Goal: Answer question/provide support

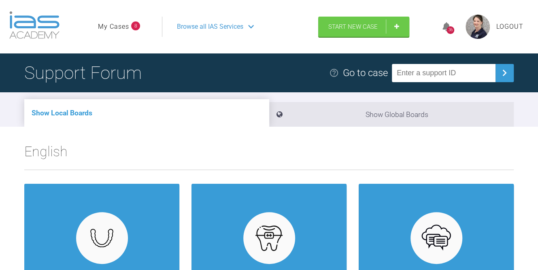
click at [110, 25] on link "My Cases" at bounding box center [113, 26] width 31 height 11
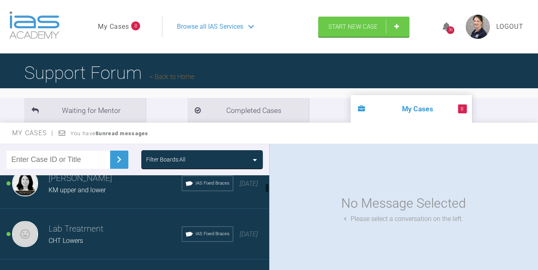
scroll to position [81, 0]
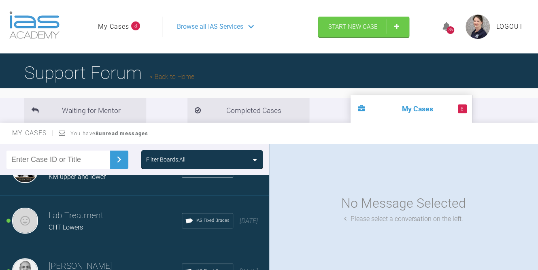
click at [87, 185] on div "Hooria [PERSON_NAME] upper and lower IAS Fixed Braces [DATE]" at bounding box center [137, 170] width 275 height 51
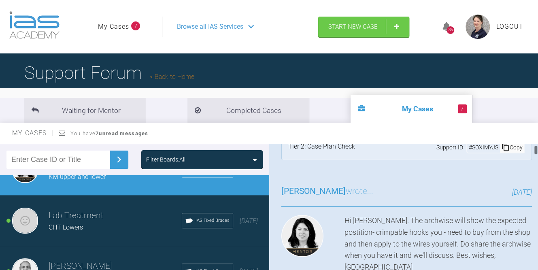
scroll to position [41, 0]
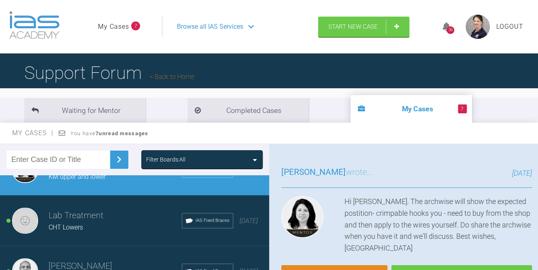
click at [115, 159] on img at bounding box center [119, 159] width 13 height 13
click at [79, 160] on input "text" at bounding box center [58, 160] width 104 height 18
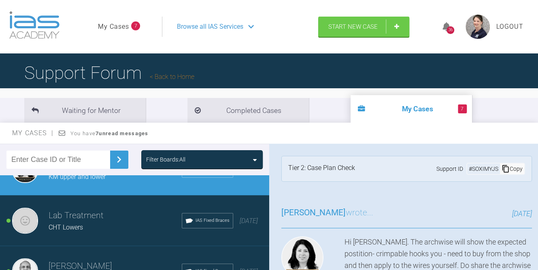
click at [503, 166] on icon at bounding box center [506, 168] width 6 height 7
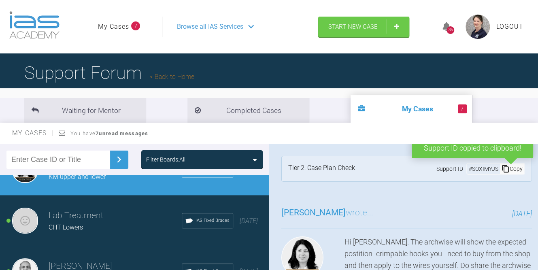
click at [70, 160] on input "text" at bounding box center [58, 160] width 104 height 18
paste input "SOXIMYJS"
type input "SOXIMYJS"
click at [115, 160] on img at bounding box center [119, 159] width 13 height 13
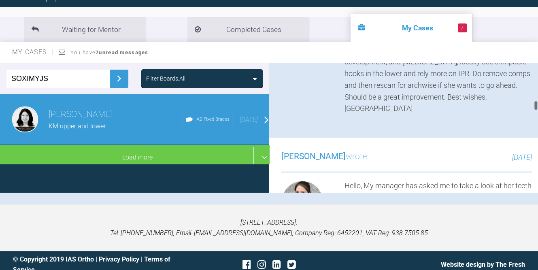
scroll to position [544, 0]
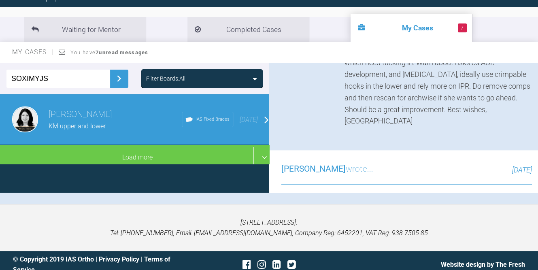
drag, startPoint x: 422, startPoint y: 83, endPoint x: 487, endPoint y: 120, distance: 75.1
click at [487, 120] on div "Hi [PERSON_NAME]. This looks like it could really improve well - the buccal seg…" at bounding box center [439, 52] width 188 height 152
click at [397, 127] on div "Hi [PERSON_NAME]. This looks like it could really improve well - the buccal seg…" at bounding box center [439, 52] width 188 height 152
drag, startPoint x: 406, startPoint y: 131, endPoint x: 420, endPoint y: 147, distance: 20.9
click at [420, 127] on div "Hi Hannah. This looks like it could really improve well - the buccal segments e…" at bounding box center [439, 52] width 188 height 152
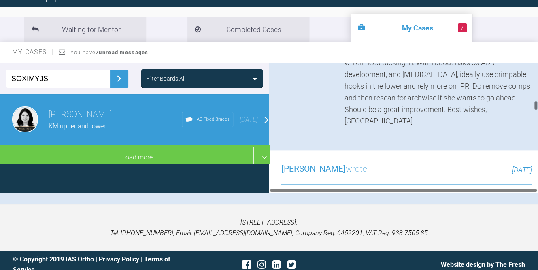
click at [432, 127] on div "Hi Hannah. This looks like it could really improve well - the buccal segments e…" at bounding box center [439, 52] width 188 height 152
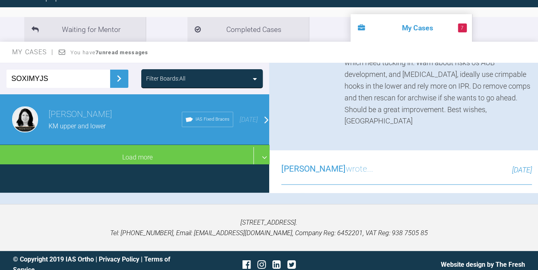
drag, startPoint x: 398, startPoint y: 141, endPoint x: 514, endPoint y: 143, distance: 115.9
click at [514, 127] on div "Hi Hannah. This looks like it could really improve well - the buccal segments e…" at bounding box center [439, 52] width 188 height 152
drag, startPoint x: 383, startPoint y: 155, endPoint x: 480, endPoint y: 153, distance: 97.6
click at [480, 127] on div "Hi Hannah. This looks like it could really improve well - the buccal segments e…" at bounding box center [439, 52] width 188 height 152
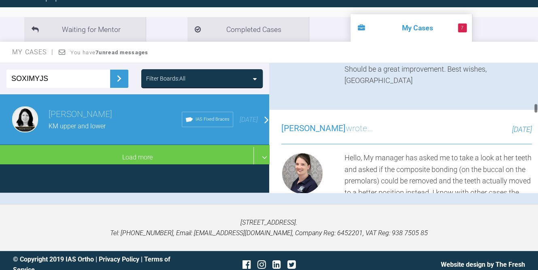
click at [349, 87] on div "Hi Hannah. This looks like it could really improve well - the buccal segments e…" at bounding box center [439, 11] width 188 height 152
drag, startPoint x: 341, startPoint y: 114, endPoint x: 508, endPoint y: 139, distance: 168.3
click at [508, 87] on div "Hi Hannah. This looks like it could really improve well - the buccal segments e…" at bounding box center [407, 11] width 251 height 152
click at [459, 87] on div "Hi Hannah. This looks like it could really improve well - the buccal segments e…" at bounding box center [439, 11] width 188 height 152
drag, startPoint x: 359, startPoint y: 150, endPoint x: 401, endPoint y: 148, distance: 41.8
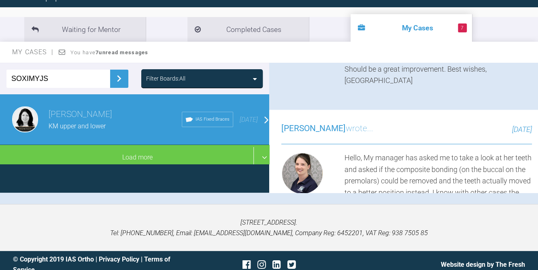
click at [401, 87] on div "Hi Hannah. This looks like it could really improve well - the buccal segments e…" at bounding box center [439, 11] width 188 height 152
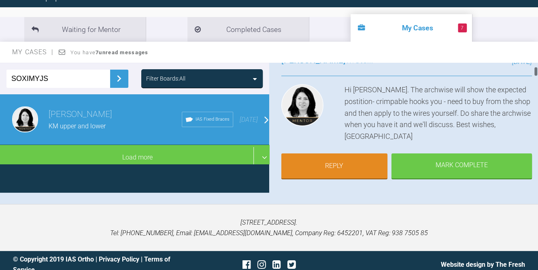
scroll to position [58, 0]
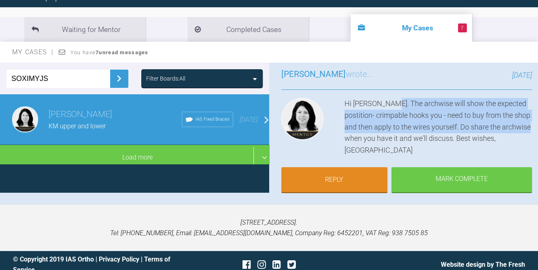
drag, startPoint x: 388, startPoint y: 100, endPoint x: 396, endPoint y: 138, distance: 38.1
click at [396, 138] on div "Hi Hannah. The archwise will show the expected postition- crimpable hooks you -…" at bounding box center [439, 127] width 188 height 58
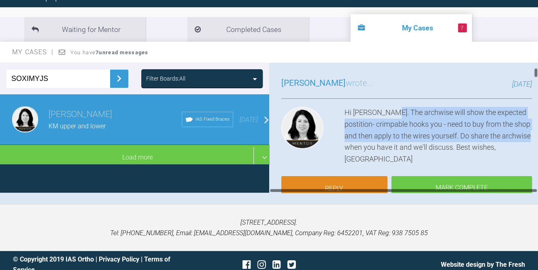
scroll to position [81, 0]
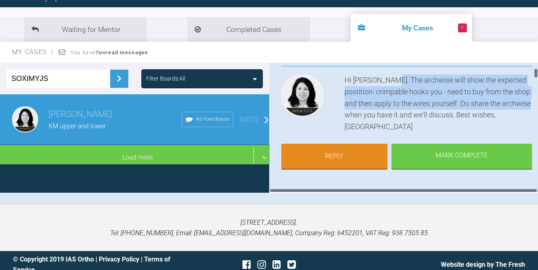
click at [437, 103] on div "Hi Hannah. The archwise will show the expected postition- crimpable hooks you -…" at bounding box center [439, 104] width 188 height 58
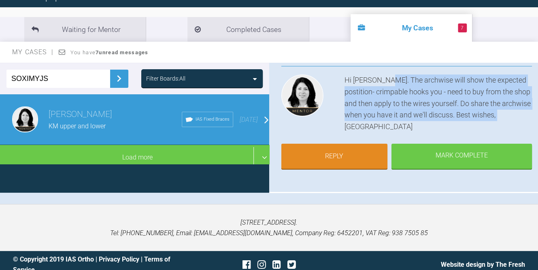
drag, startPoint x: 384, startPoint y: 75, endPoint x: 479, endPoint y: 122, distance: 106.3
click at [479, 122] on div "Hi Hannah. The archwise will show the expected postition- crimpable hooks you -…" at bounding box center [439, 104] width 188 height 58
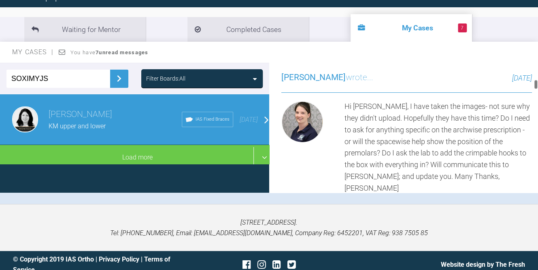
scroll to position [243, 0]
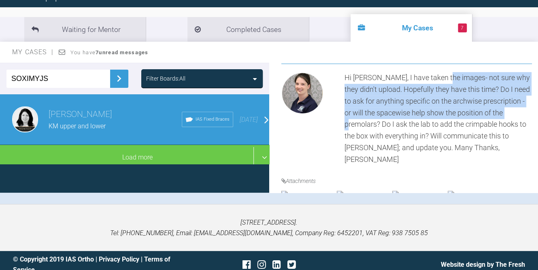
drag, startPoint x: 446, startPoint y: 77, endPoint x: 373, endPoint y: 128, distance: 88.1
click at [373, 128] on div "Hi Hooria, I have taken the images- not sure why they didn't upload. Hopefully …" at bounding box center [439, 118] width 188 height 93
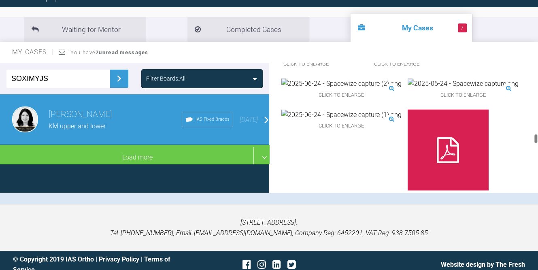
scroll to position [1053, 0]
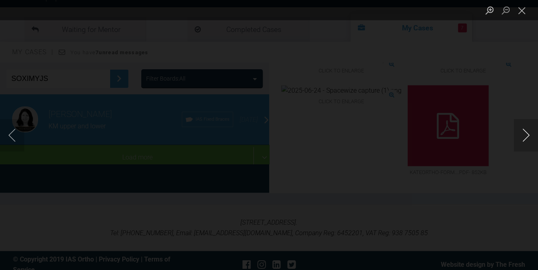
click at [522, 133] on button "Next image" at bounding box center [526, 135] width 24 height 32
click at [528, 136] on button "Next image" at bounding box center [526, 135] width 24 height 32
click at [525, 11] on button "Close lightbox" at bounding box center [522, 10] width 16 height 14
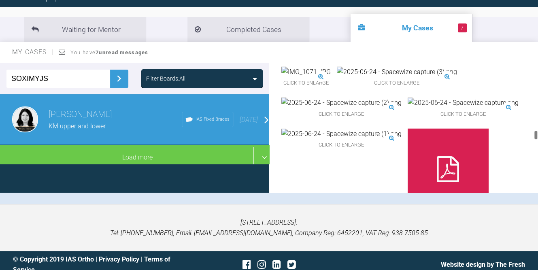
scroll to position [949, 0]
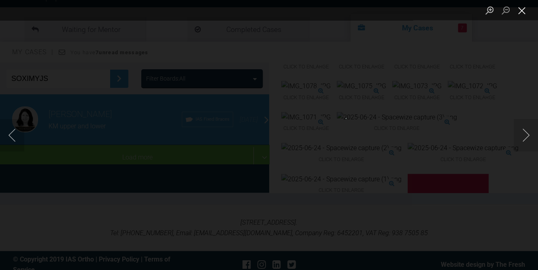
click at [522, 13] on button "Close lightbox" at bounding box center [522, 10] width 16 height 14
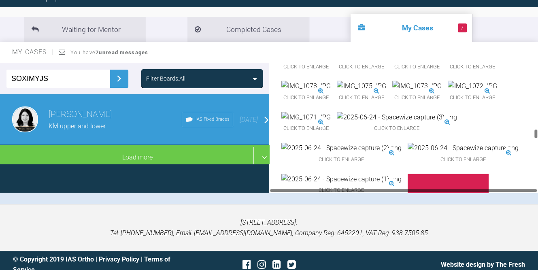
click at [477, 160] on div "Click to enlarge Click to enlarge Click to enlarge Click to enlarge Click to en…" at bounding box center [407, 131] width 251 height 287
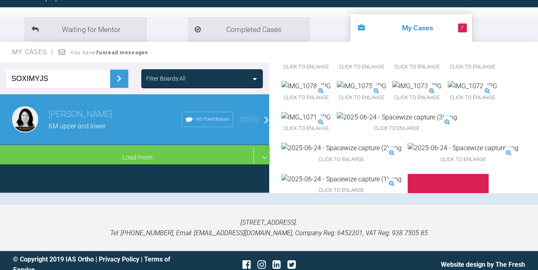
click at [483, 160] on div "Click to enlarge Click to enlarge Click to enlarge Click to enlarge Click to en…" at bounding box center [407, 131] width 251 height 287
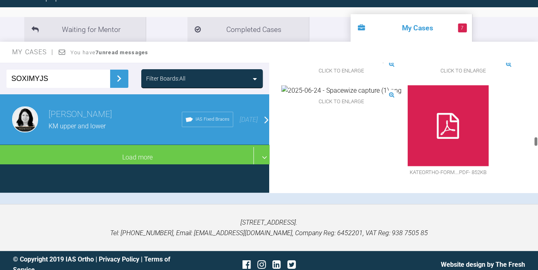
scroll to position [1070, 0]
